Goal: Information Seeking & Learning: Find specific fact

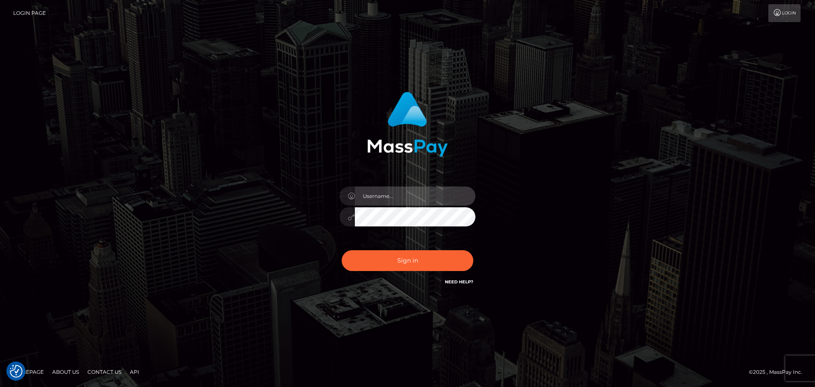
drag, startPoint x: 0, startPoint y: 0, endPoint x: 403, endPoint y: 194, distance: 447.9
click at [403, 194] on input "text" at bounding box center [415, 195] width 121 height 19
type input "Raymundo.xcite"
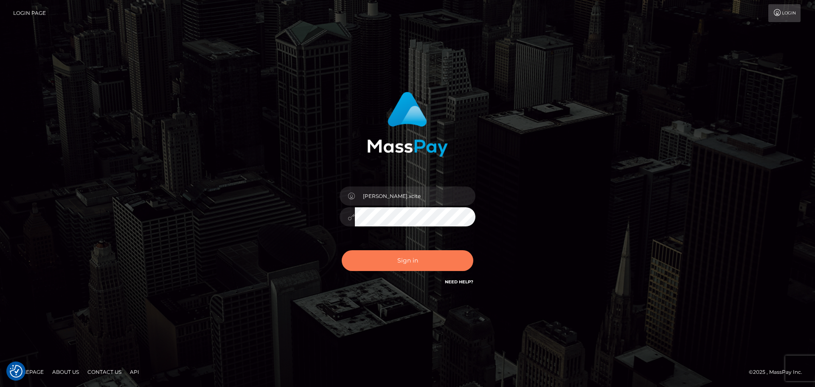
drag, startPoint x: 402, startPoint y: 259, endPoint x: 550, endPoint y: 276, distance: 148.3
click at [404, 259] on button "Sign in" at bounding box center [408, 260] width 132 height 21
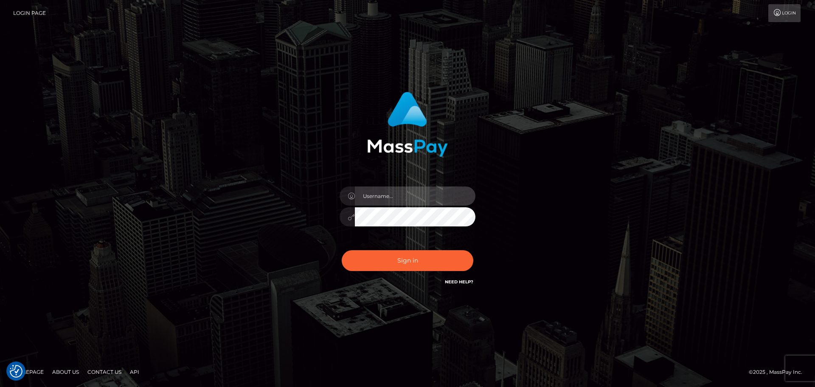
click at [402, 194] on input "text" at bounding box center [415, 195] width 121 height 19
type input "Raymundo.xcite"
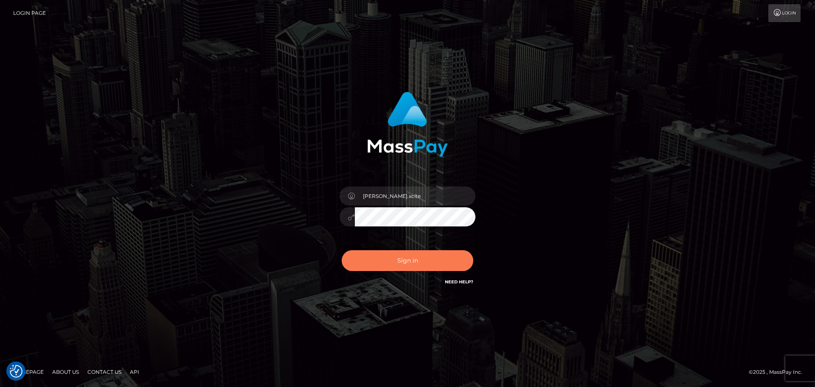
click at [410, 266] on button "Sign in" at bounding box center [408, 260] width 132 height 21
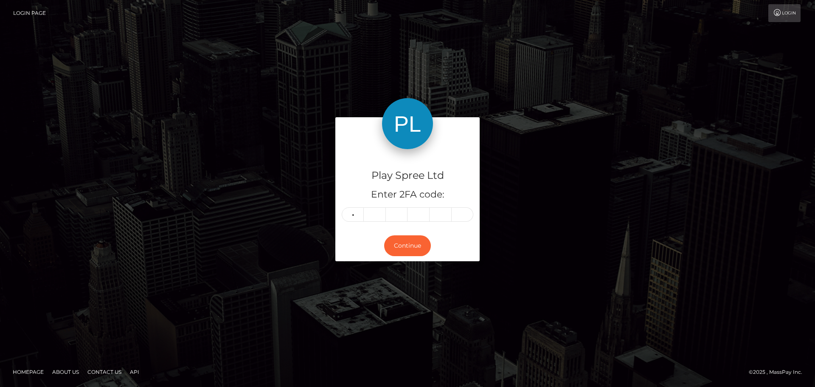
type input "1"
type input "3"
type input "9"
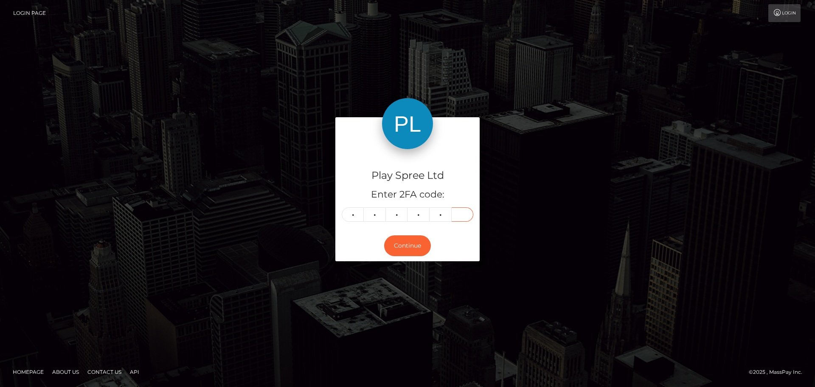
type input "0"
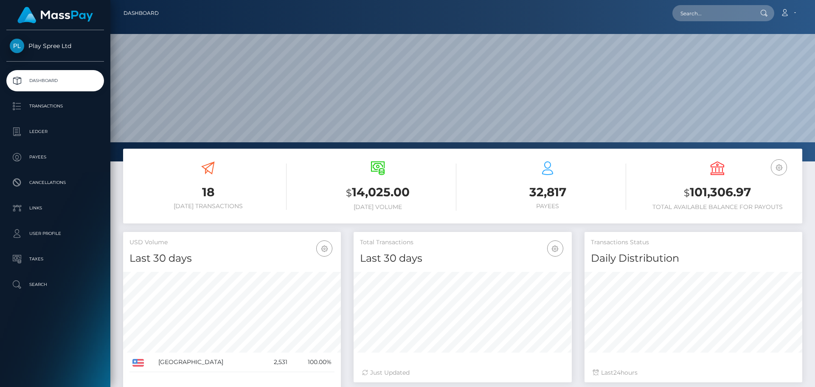
scroll to position [151, 218]
click at [702, 16] on input "text" at bounding box center [713, 13] width 80 height 16
paste input "1099279"
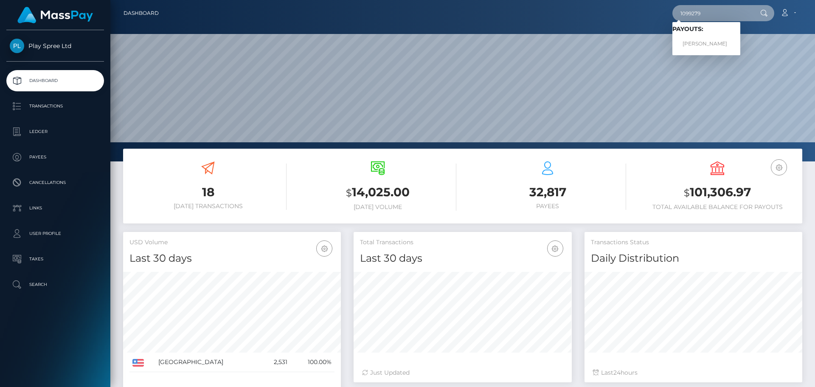
type input "1099279"
click at [741, 45] on link "JACQUELINE G WILLIAMS-HINES" at bounding box center [707, 44] width 68 height 16
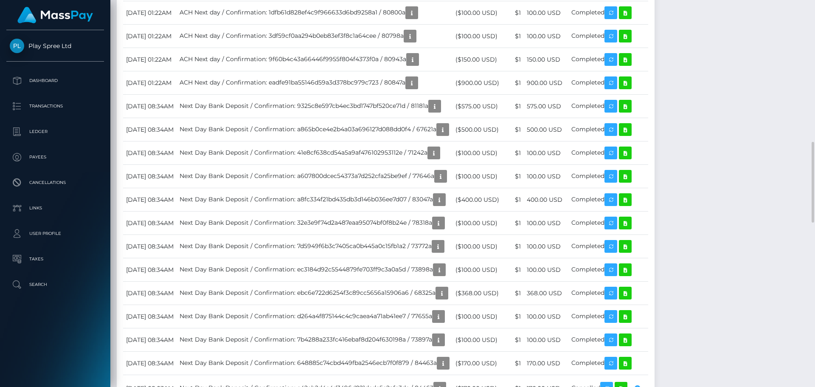
scroll to position [764, 0]
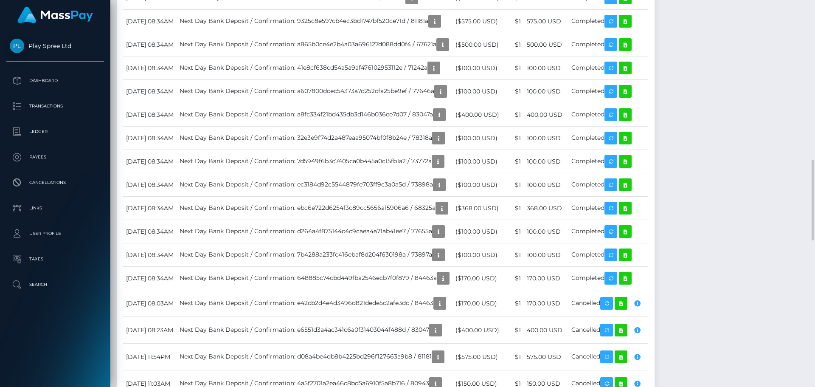
click at [778, 200] on div "Notes Note Type Compliance Clear Compliance General Note Type" at bounding box center [463, 195] width 692 height 1413
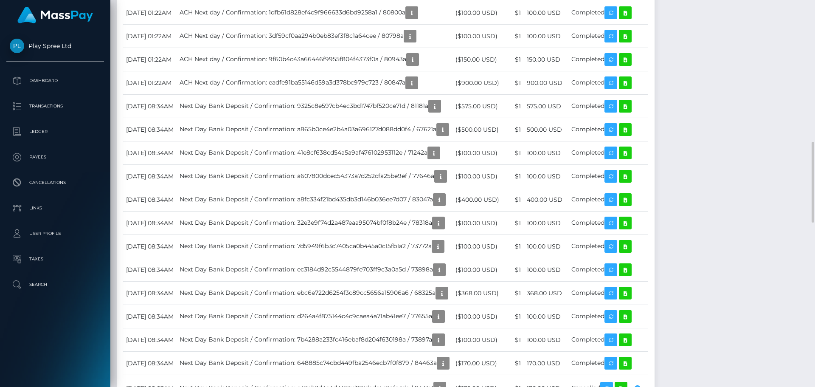
click at [729, 178] on div "Notes Note Type Compliance Clear Compliance General Note Type" at bounding box center [463, 280] width 692 height 1413
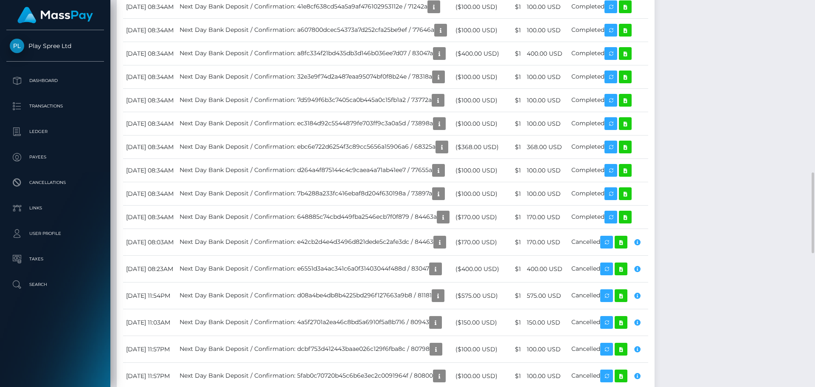
scroll to position [102, 218]
